Goal: Contribute content: Contribute content

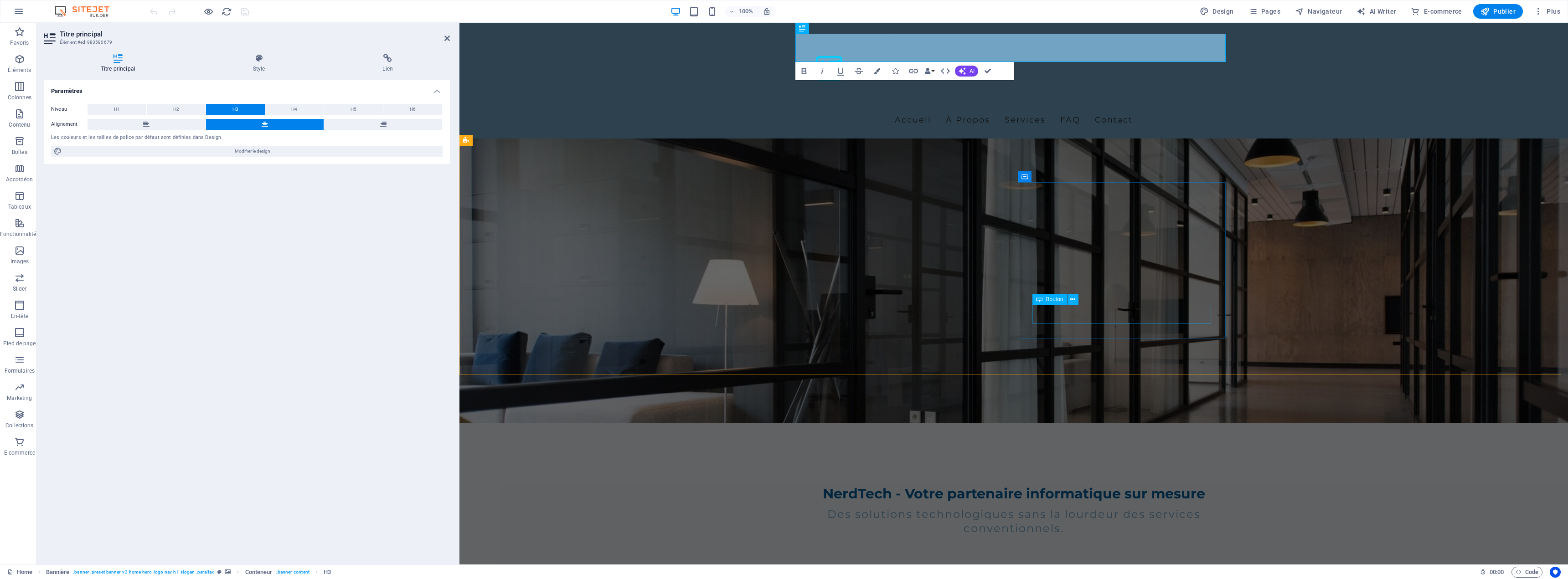
scroll to position [137, 0]
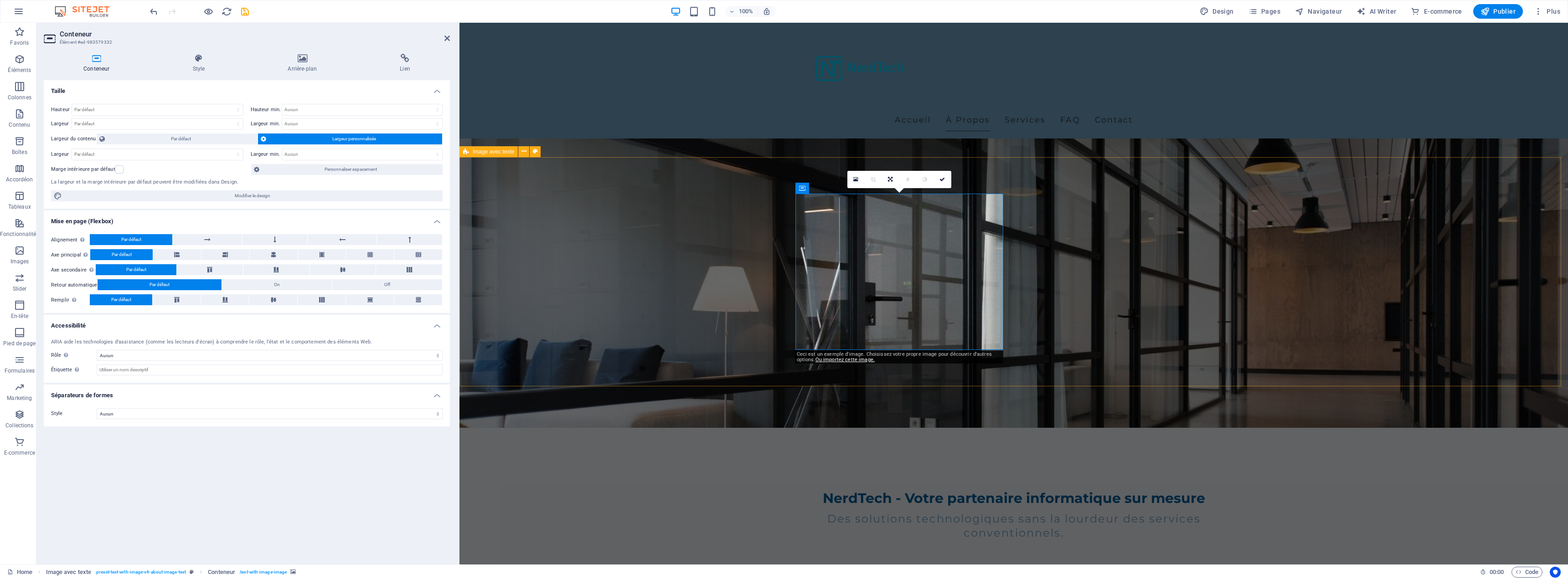
click at [842, 359] on link "Ou importez cette image." at bounding box center [845, 359] width 59 height 6
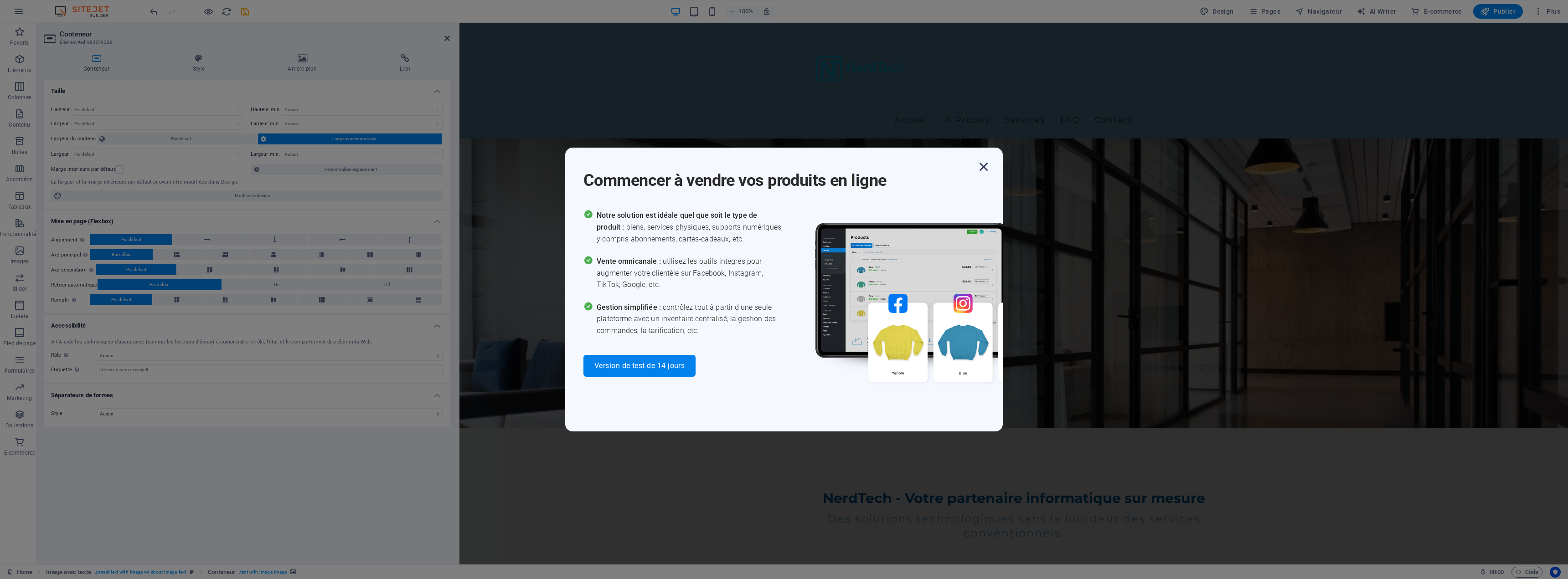
click at [983, 166] on icon "button" at bounding box center [984, 167] width 16 height 16
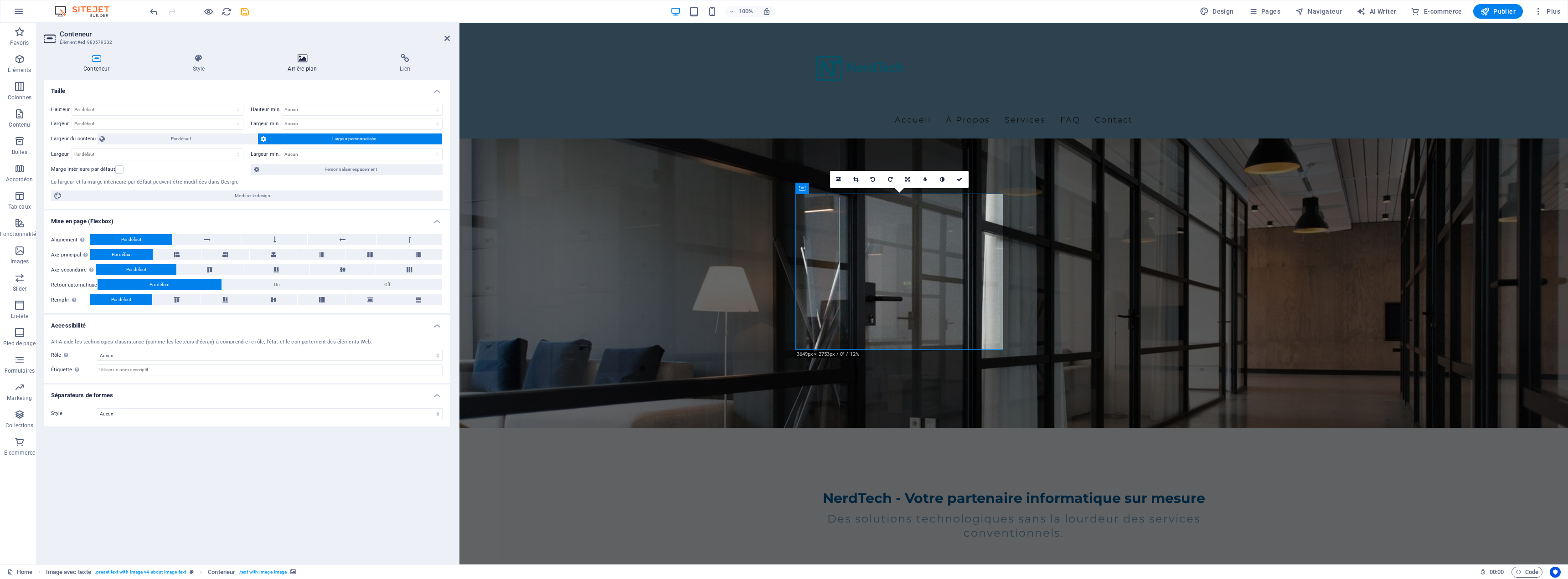
click at [307, 57] on icon at bounding box center [302, 58] width 108 height 9
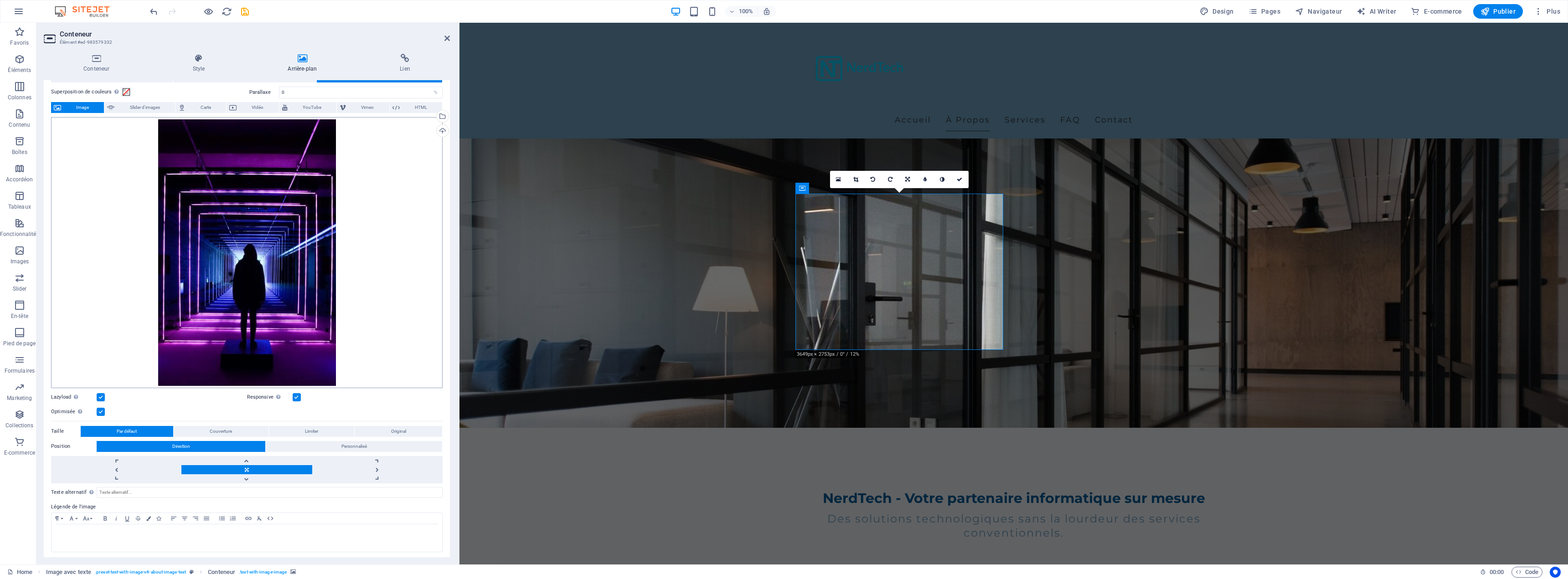
scroll to position [35, 0]
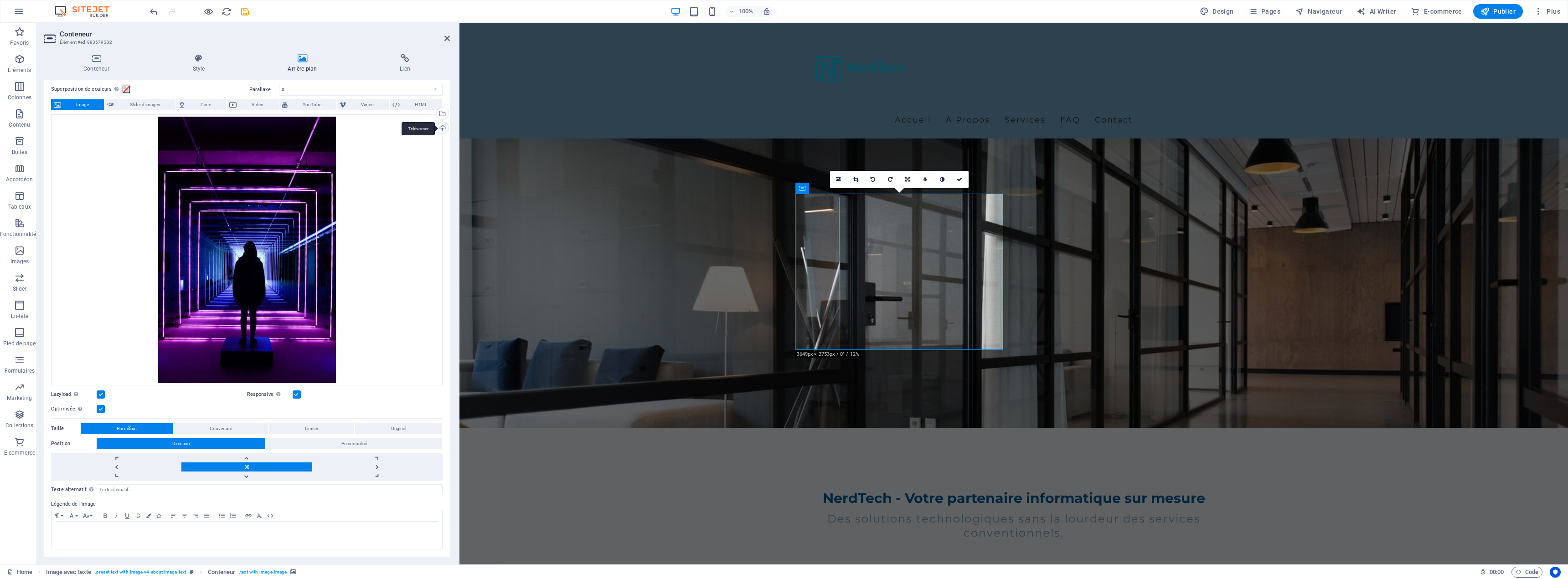
click at [439, 129] on div "Téléverser" at bounding box center [441, 129] width 13 height 13
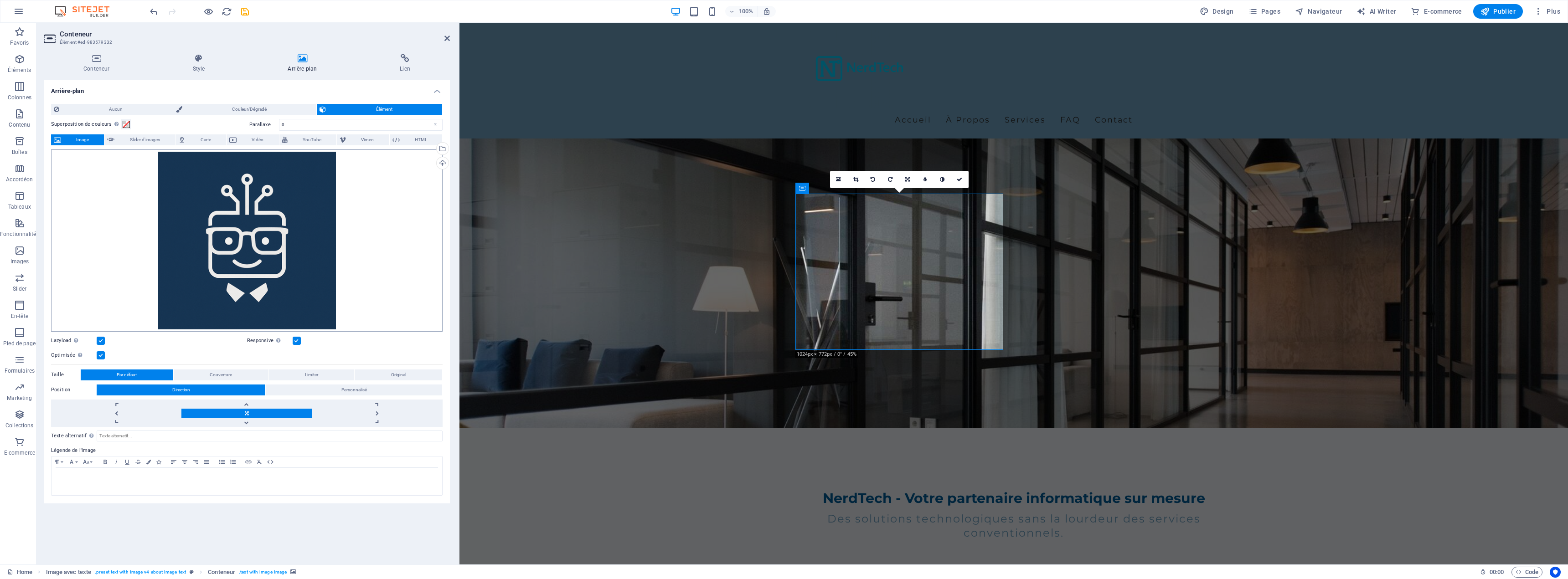
scroll to position [0, 0]
click at [446, 36] on icon at bounding box center [447, 38] width 5 height 7
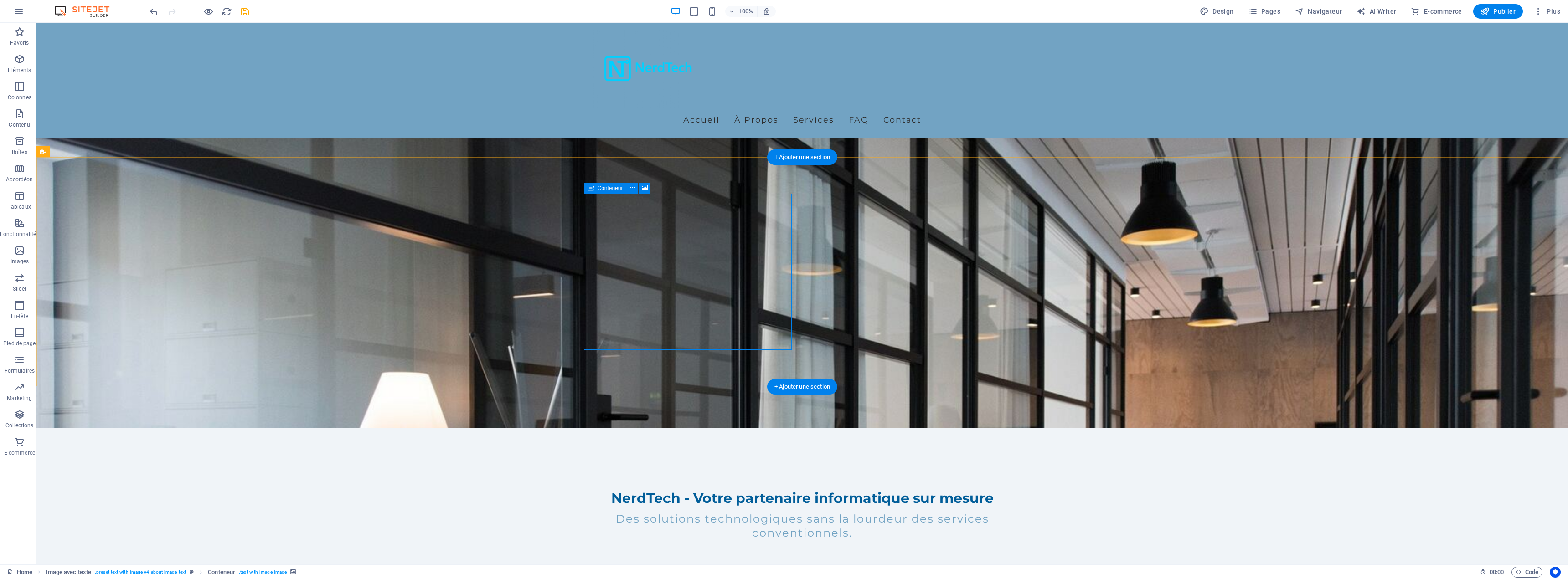
click at [633, 185] on icon at bounding box center [632, 188] width 5 height 10
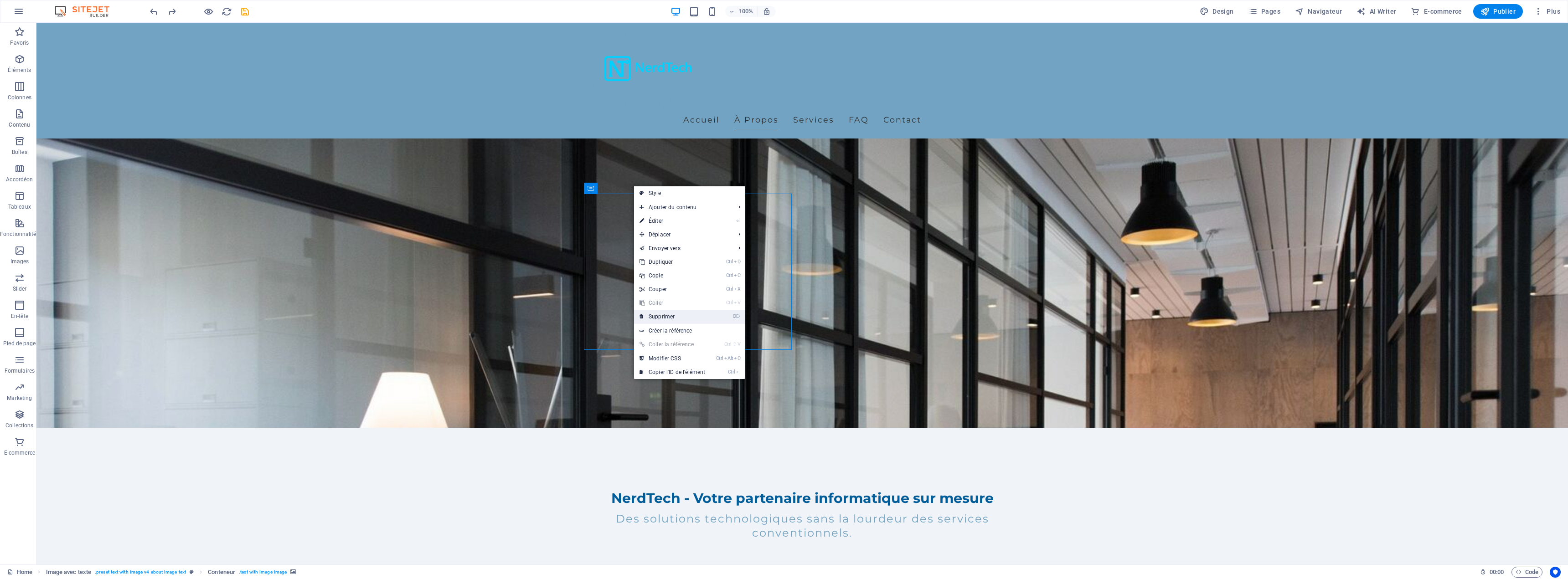
click at [662, 318] on link "⌦ Supprimer" at bounding box center [673, 316] width 77 height 13
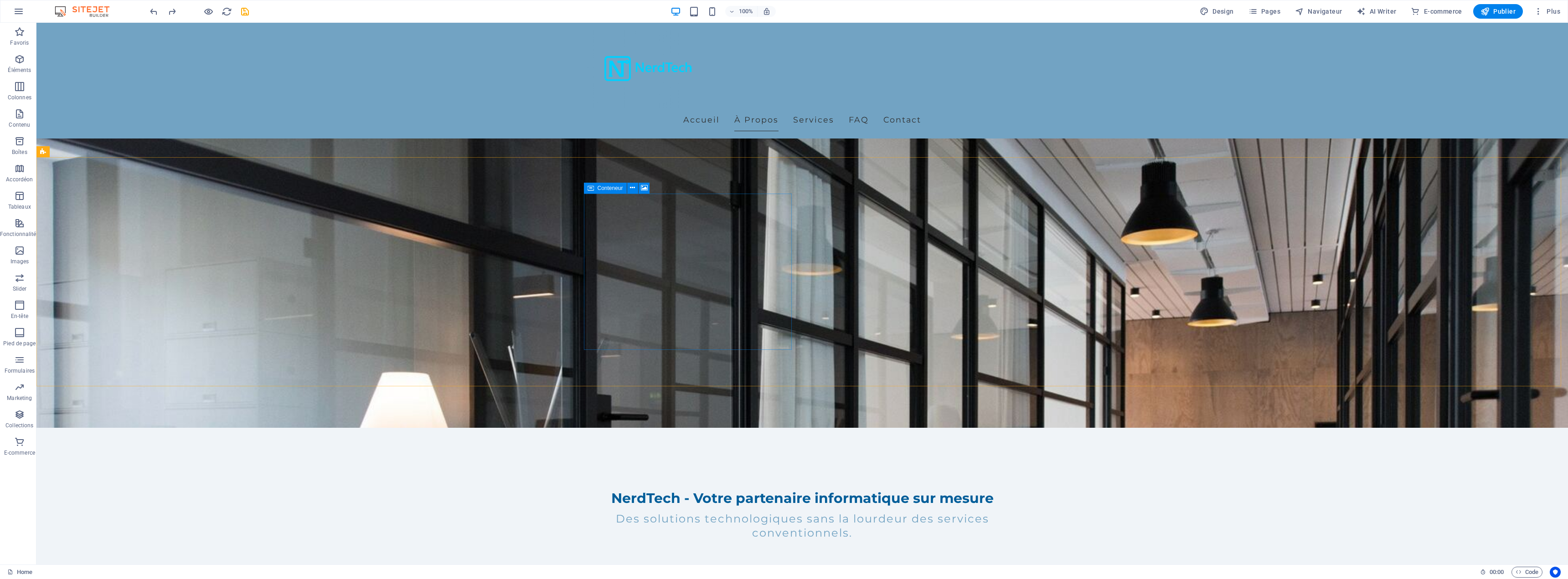
click at [610, 187] on span "Conteneur" at bounding box center [611, 188] width 26 height 5
click at [630, 190] on icon at bounding box center [632, 188] width 5 height 10
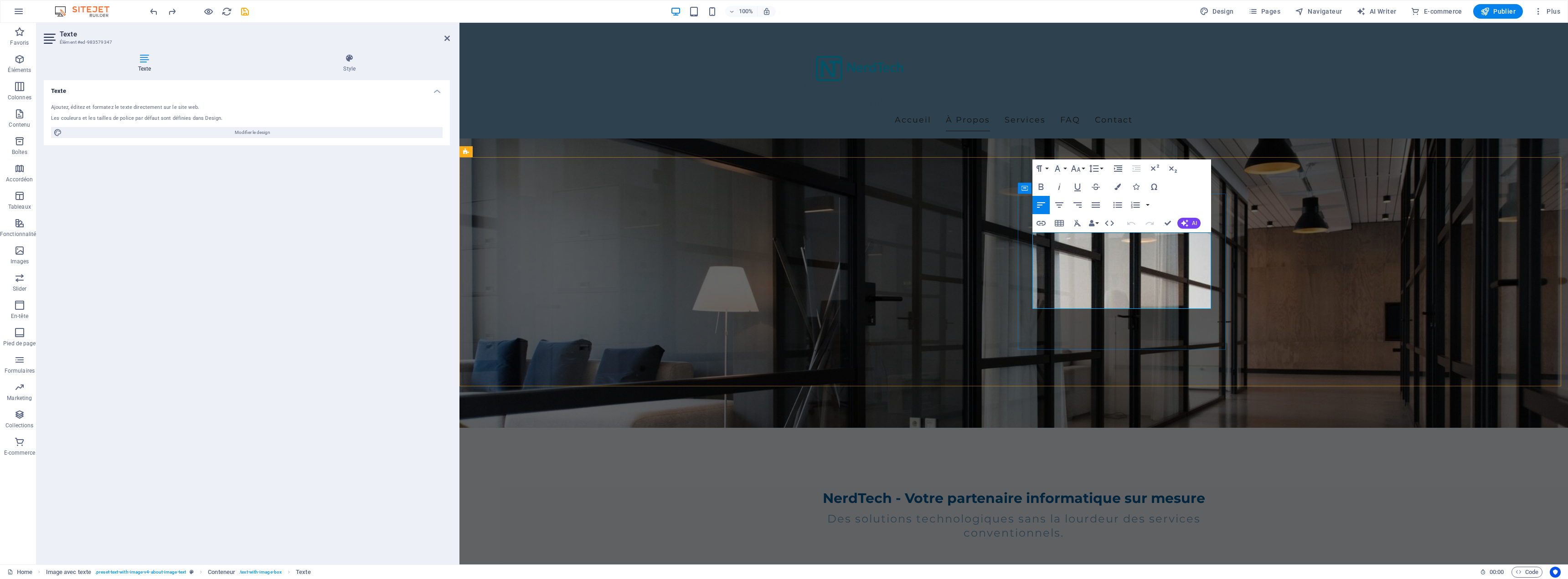
drag, startPoint x: 1142, startPoint y: 271, endPoint x: 1090, endPoint y: 296, distance: 57.7
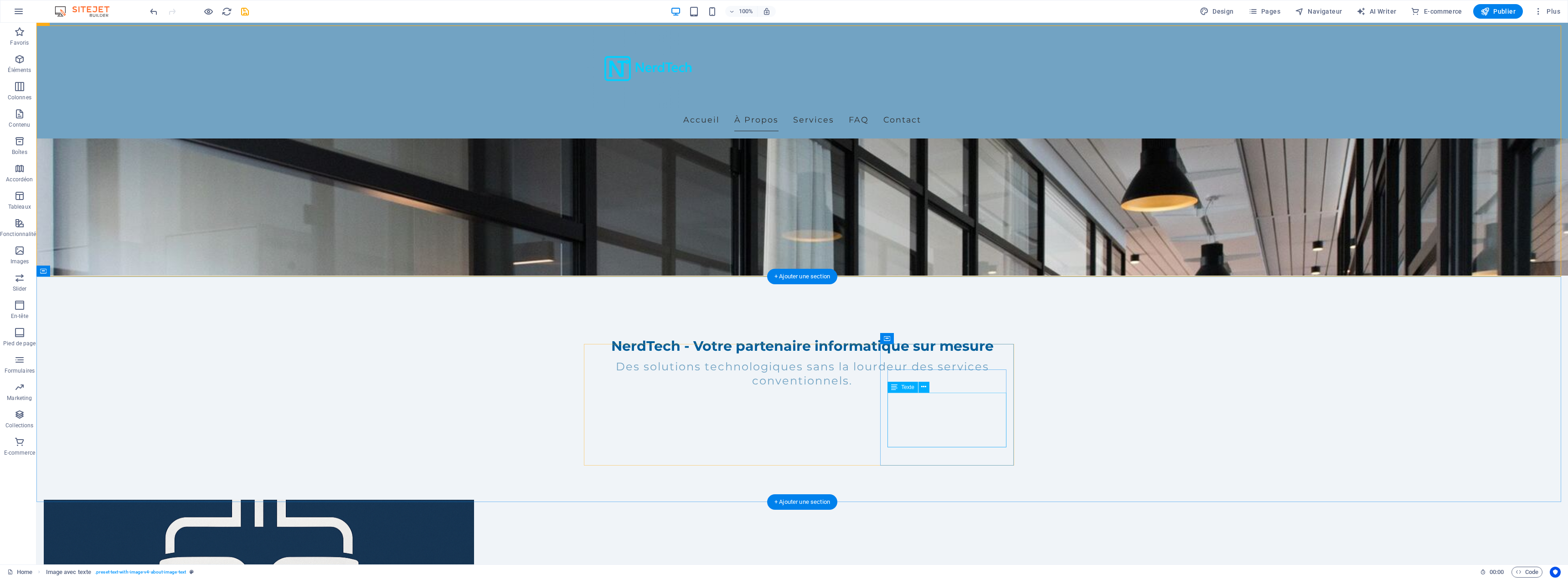
scroll to position [319, 0]
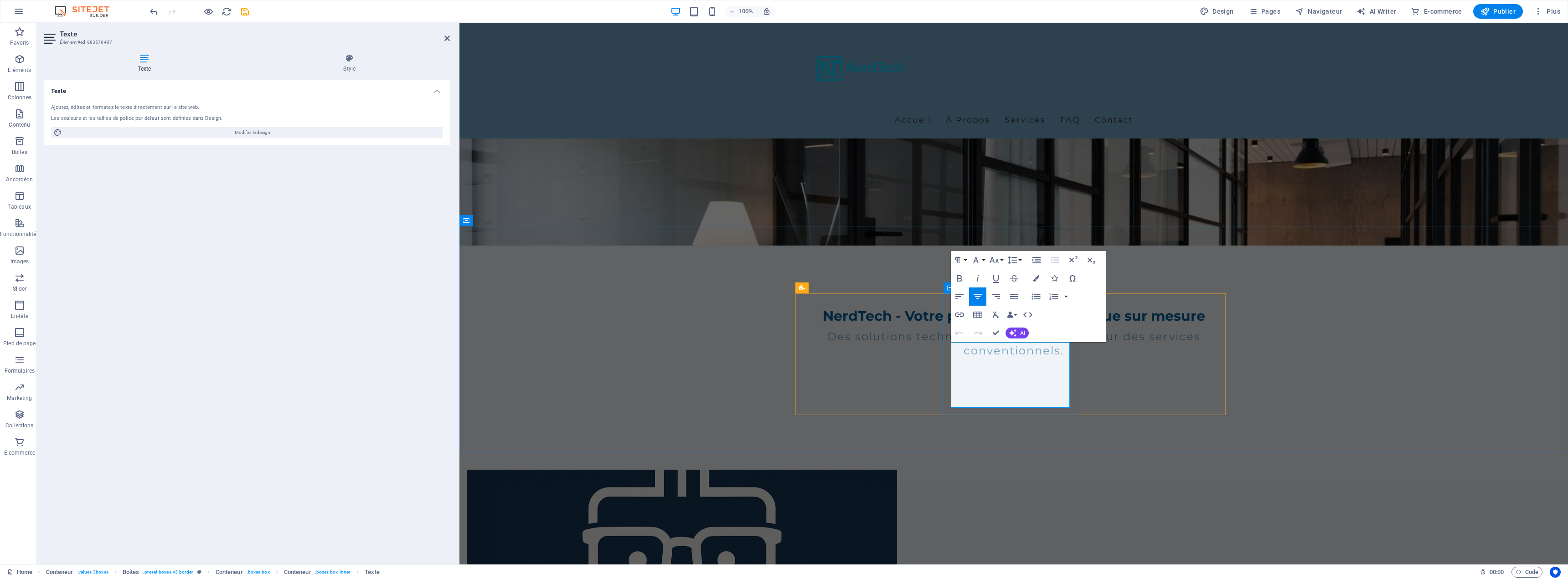
drag, startPoint x: 1030, startPoint y: 393, endPoint x: 1063, endPoint y: 400, distance: 33.7
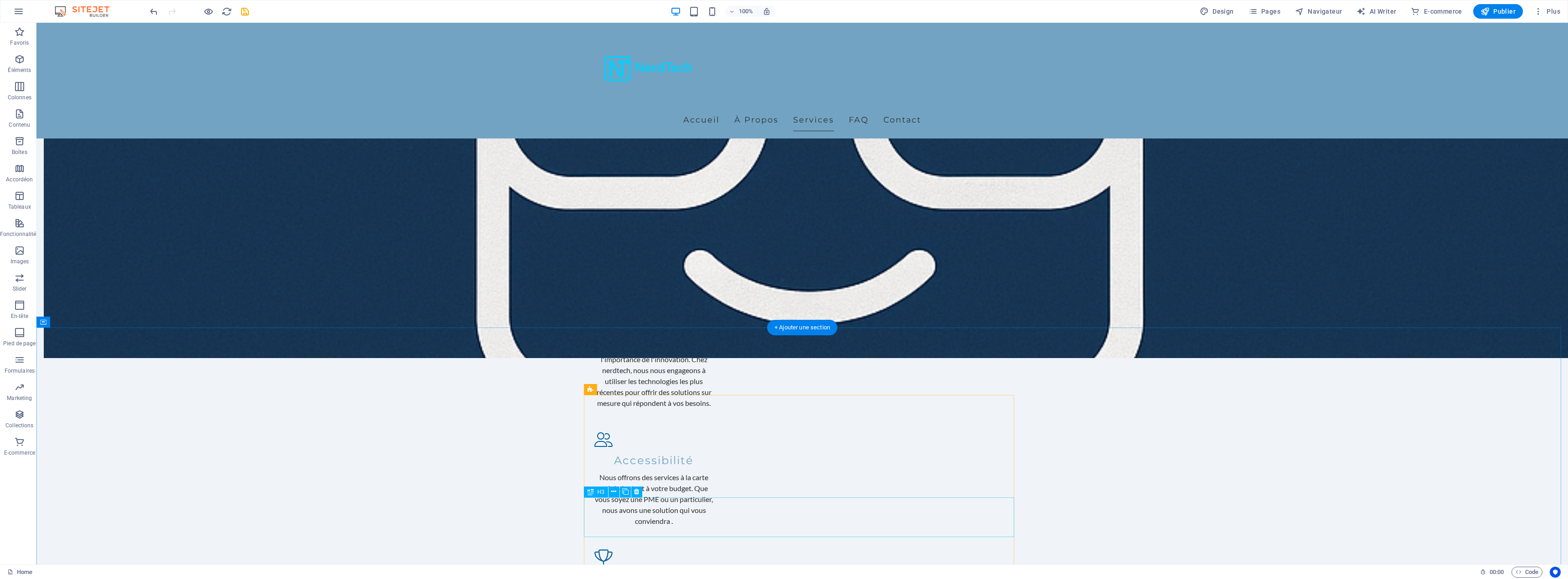
scroll to position [1002, 0]
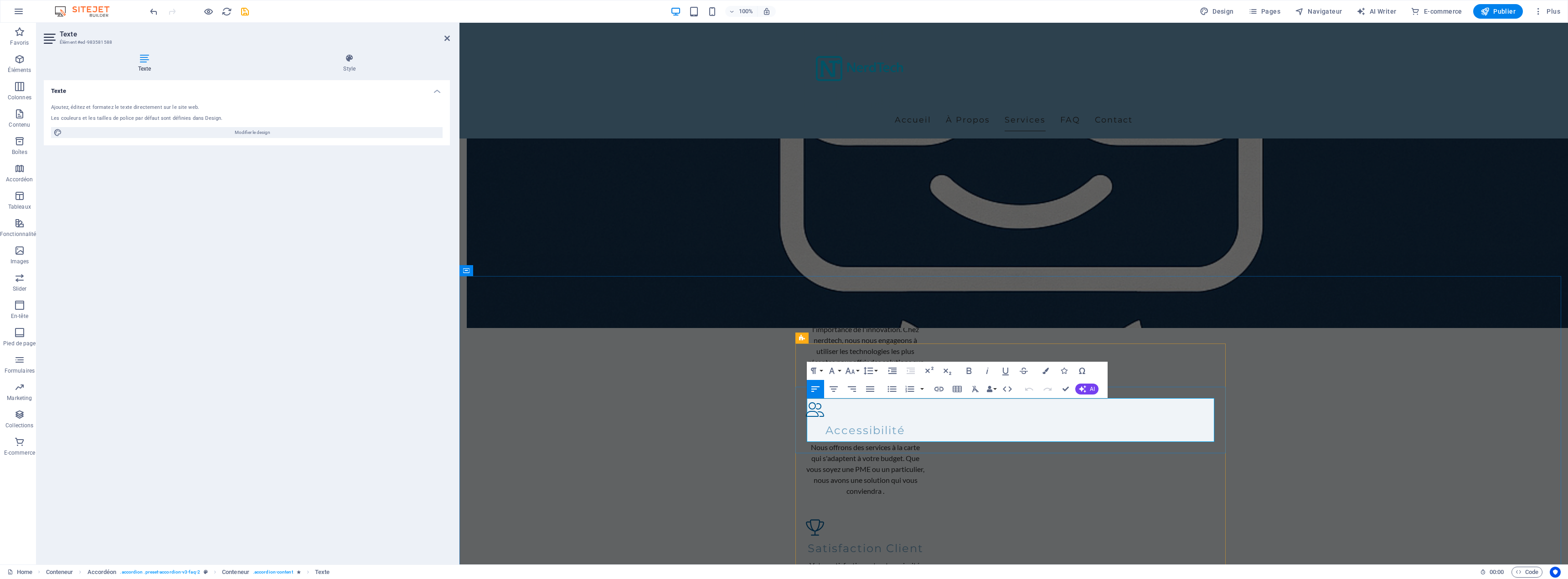
copy p "Chez NerdTech, nous proposons une vaste gamme de services informatiques et de t…"
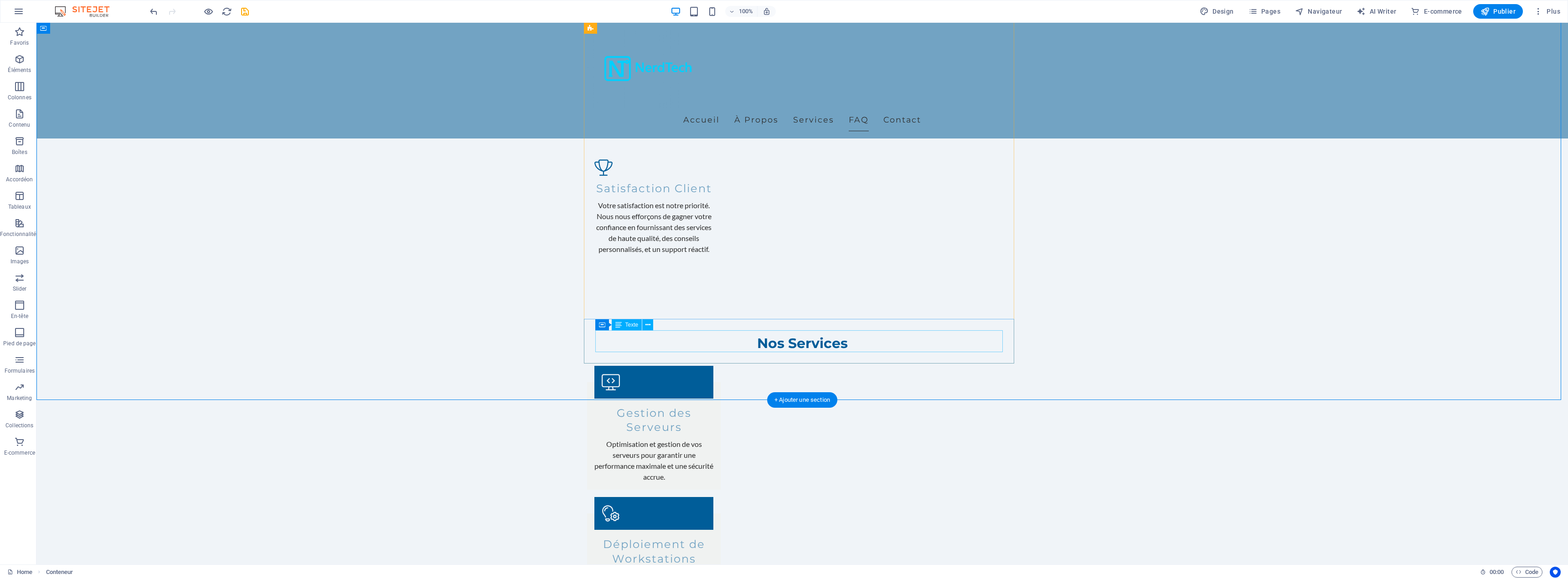
scroll to position [1367, 0]
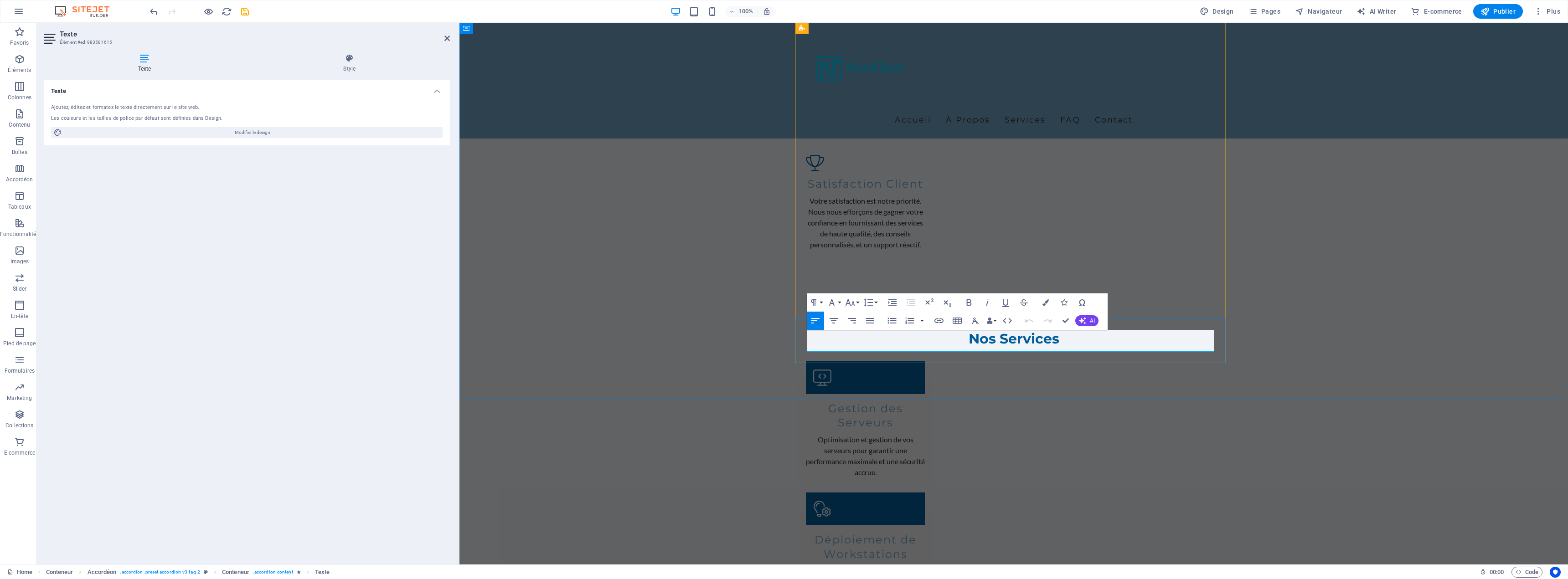
copy p "Oui, notre service inclut un support continu après l'installation pour nous ass…"
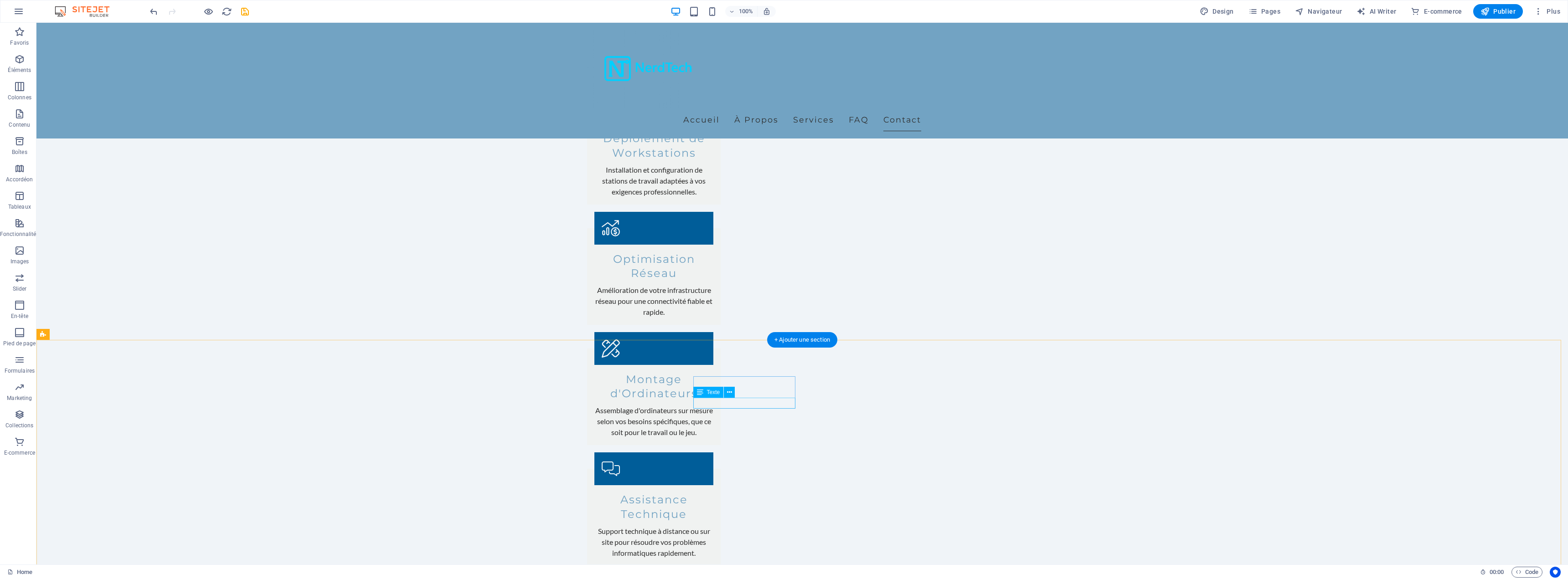
scroll to position [1769, 0]
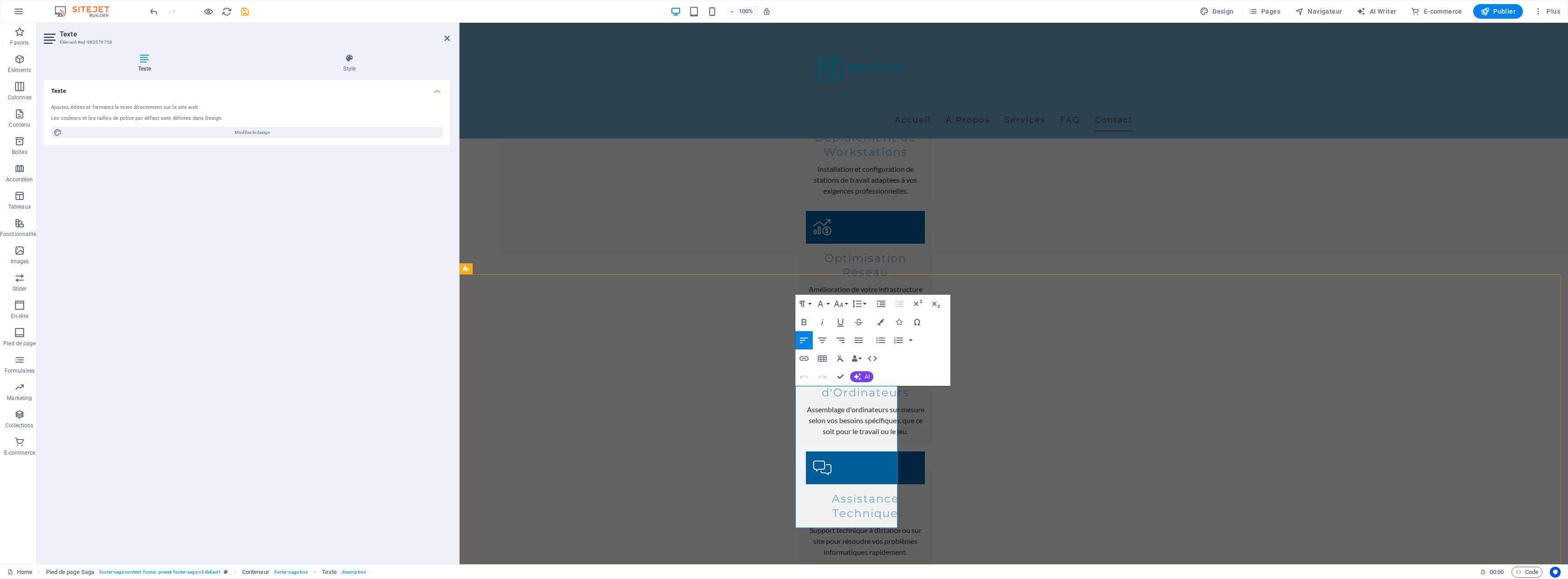
drag, startPoint x: 837, startPoint y: 436, endPoint x: 837, endPoint y: 425, distance: 11.0
drag, startPoint x: 812, startPoint y: 510, endPoint x: 849, endPoint y: 521, distance: 38.6
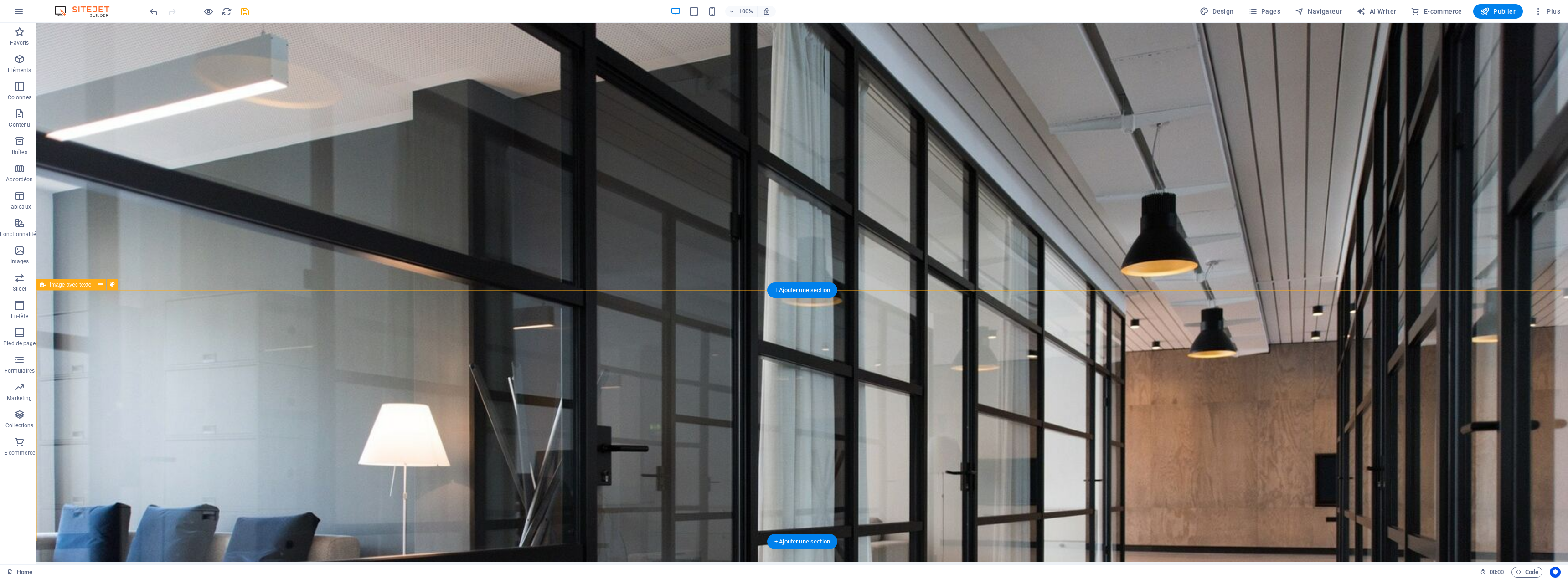
scroll to position [0, 0]
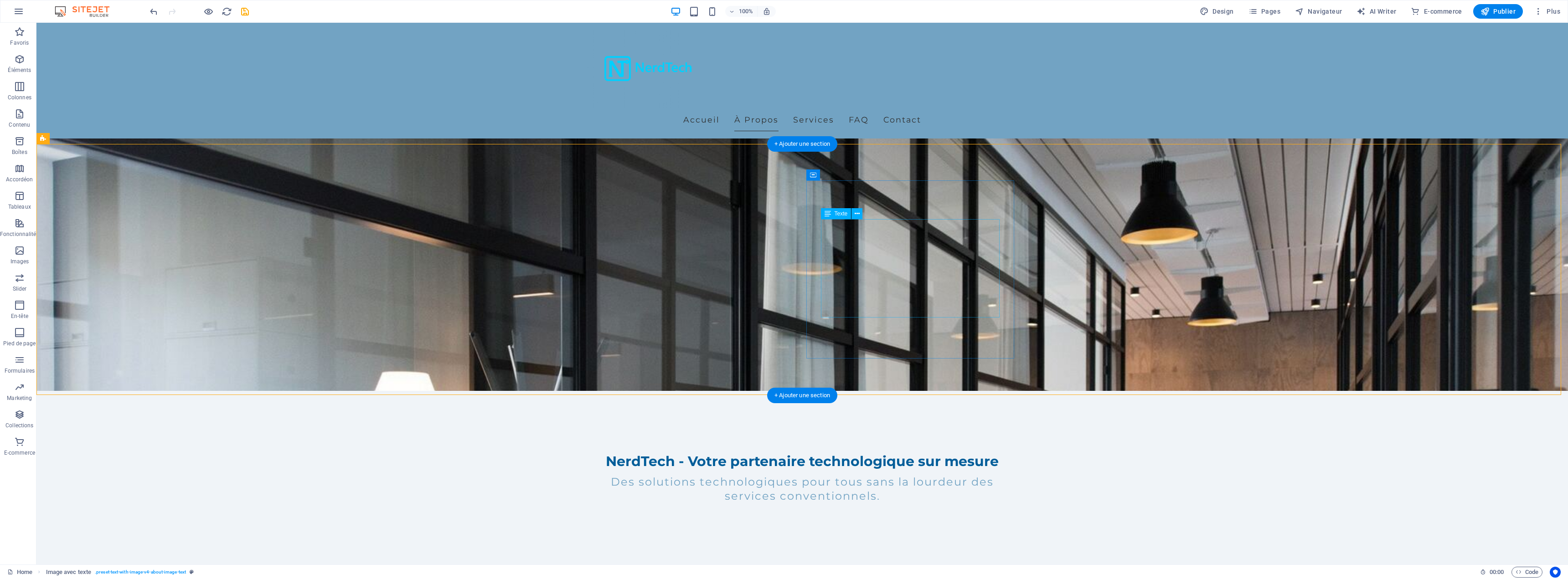
scroll to position [182, 0]
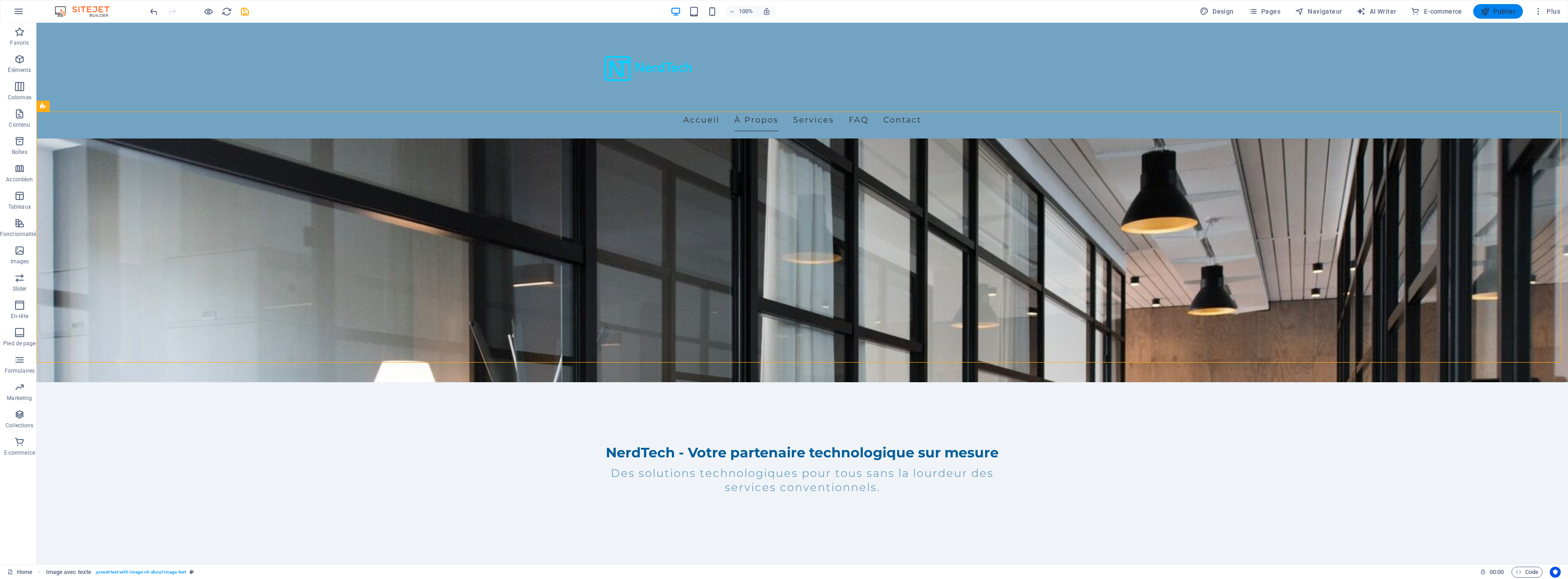
click at [1499, 14] on span "Publier" at bounding box center [1498, 11] width 35 height 9
checkbox input "false"
